Goal: Check status: Check status

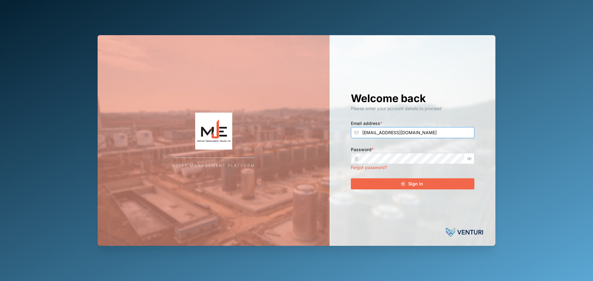
type input "[EMAIL_ADDRESS][DOMAIN_NAME]"
click at [351, 178] on button "Sign In" at bounding box center [413, 183] width 124 height 11
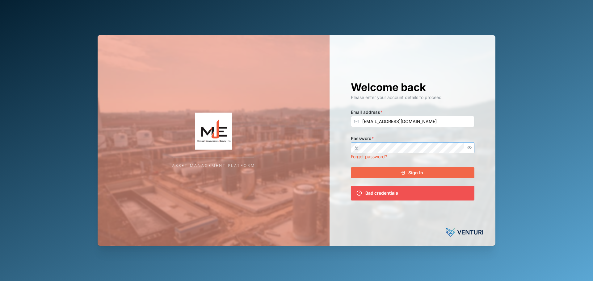
click at [324, 134] on div "Asset Management Platform Welcome back Please enter your account details to pro…" at bounding box center [297, 140] width 398 height 211
click at [351, 167] on button "Sign In" at bounding box center [413, 172] width 124 height 11
click at [470, 148] on icon "button" at bounding box center [469, 147] width 5 height 5
click at [351, 167] on button "Sign In" at bounding box center [413, 172] width 124 height 11
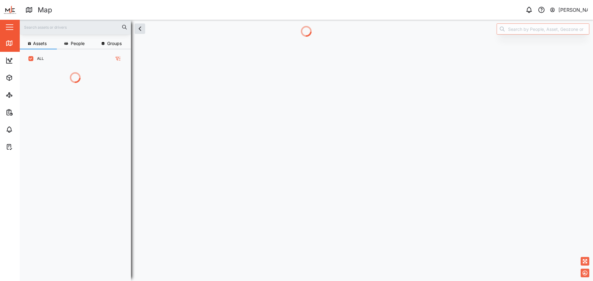
scroll to position [179, 97]
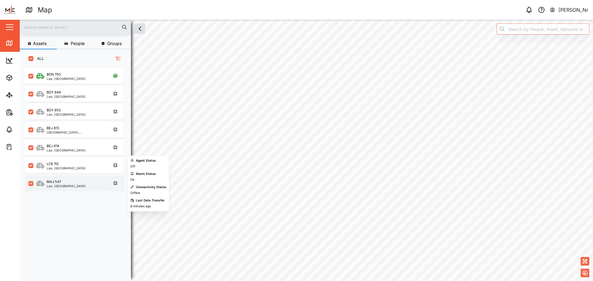
click at [66, 184] on div "MAJ 547" at bounding box center [66, 181] width 39 height 5
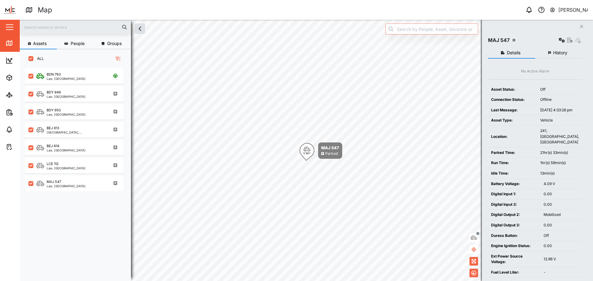
click at [553, 56] on button "History" at bounding box center [558, 53] width 47 height 11
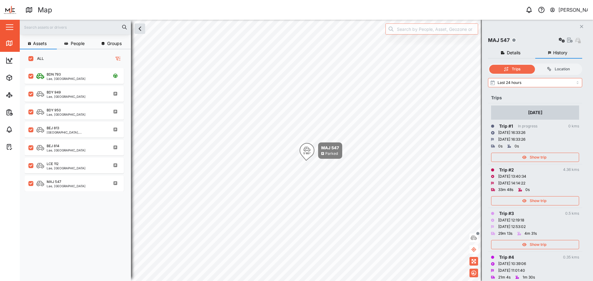
click at [522, 245] on div "Show trip" at bounding box center [534, 245] width 80 height 9
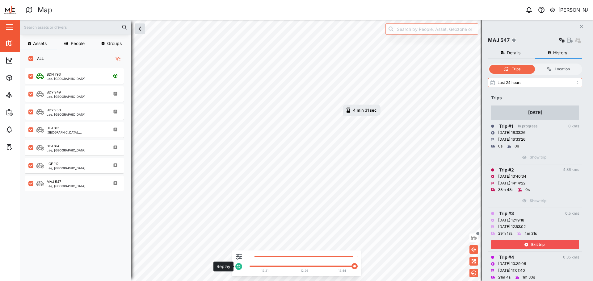
click at [239, 268] on icon "button" at bounding box center [239, 267] width 4 height 4
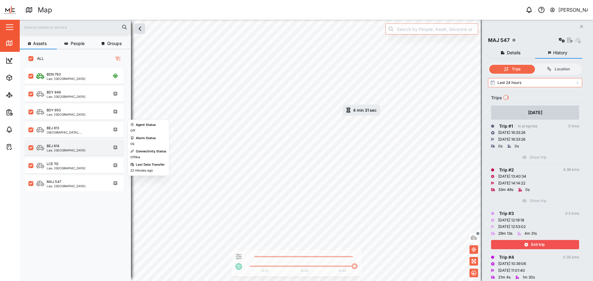
click at [52, 141] on div "BEJ 814 Lae, [GEOGRAPHIC_DATA]" at bounding box center [74, 148] width 99 height 16
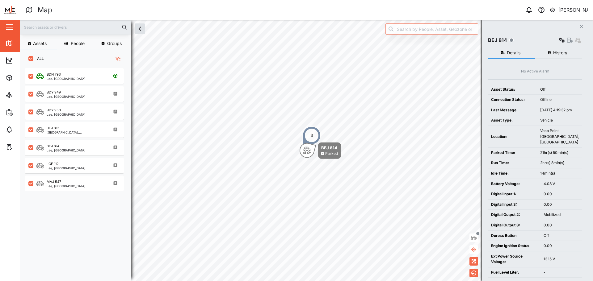
click at [557, 51] on span "History" at bounding box center [560, 53] width 14 height 4
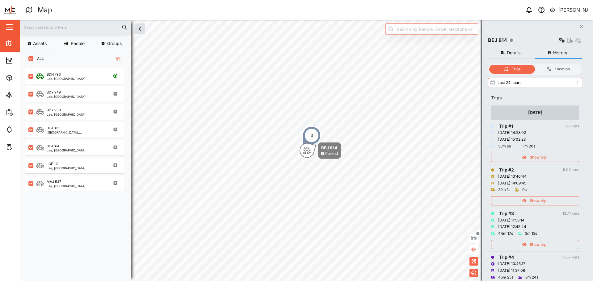
click at [544, 247] on span "Show trip" at bounding box center [538, 245] width 17 height 9
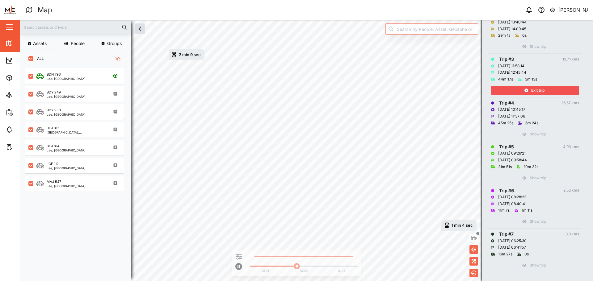
scroll to position [158, 0]
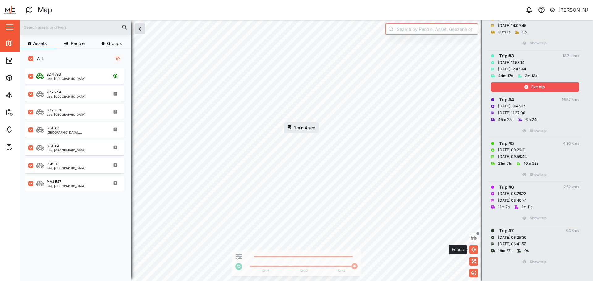
click at [470, 247] on button "button" at bounding box center [473, 249] width 9 height 9
click at [473, 250] on icon "button" at bounding box center [473, 249] width 5 height 5
